Goal: Information Seeking & Learning: Learn about a topic

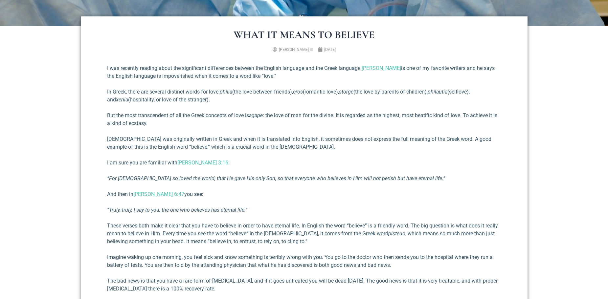
scroll to position [258, 0]
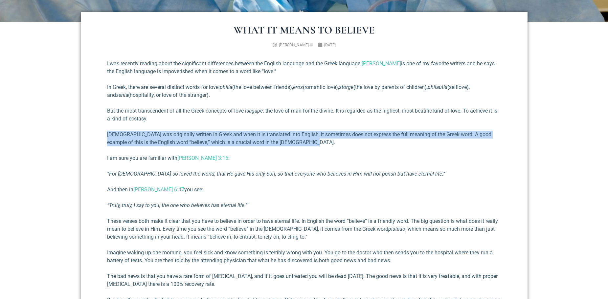
drag, startPoint x: 107, startPoint y: 132, endPoint x: 376, endPoint y: 146, distance: 269.4
click at [376, 146] on p "[DEMOGRAPHIC_DATA] was originally written in Greek and when it is translated in…" at bounding box center [304, 139] width 394 height 16
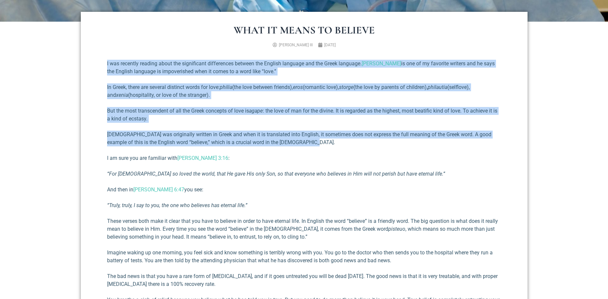
drag, startPoint x: 106, startPoint y: 62, endPoint x: 336, endPoint y: 145, distance: 244.3
click at [336, 145] on div "What It Means To Believe [PERSON_NAME] III [DATE] I was recently reading about …" at bounding box center [304, 214] width 447 height 404
copy div "I was recently reading about the significant differences between the English la…"
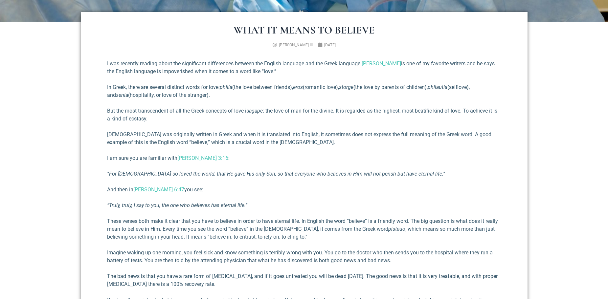
click at [309, 195] on div "I was recently reading about the significant differences between the English la…" at bounding box center [304, 212] width 394 height 305
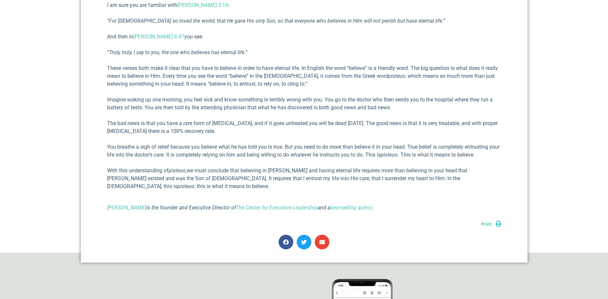
scroll to position [438, 0]
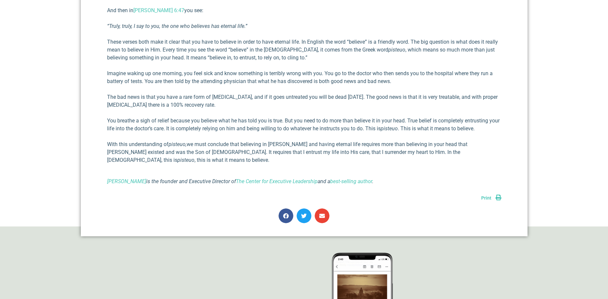
click at [108, 38] on p "These verses both make it clear that you have to believe in order to have etern…" at bounding box center [304, 50] width 394 height 24
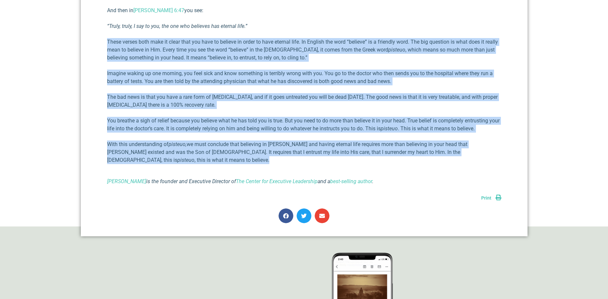
drag, startPoint x: 108, startPoint y: 38, endPoint x: 491, endPoint y: 157, distance: 400.8
click at [491, 157] on div "I was recently reading about the significant differences between the English la…" at bounding box center [304, 32] width 394 height 305
copy div "Lorem ipsumd sita cons ad elits doei tem inci ut laboree do magna al enim admin…"
